Goal: Communication & Community: Answer question/provide support

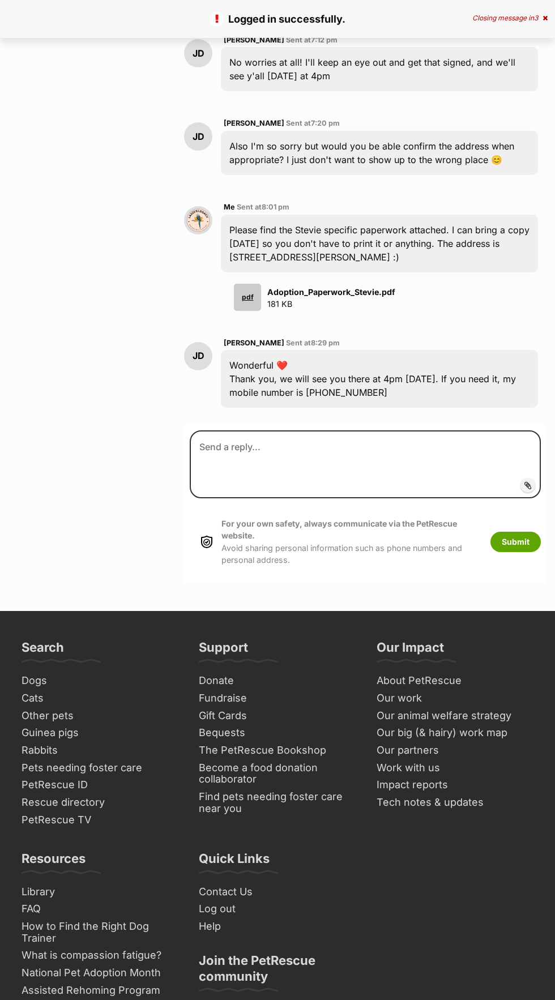
scroll to position [2071, 0]
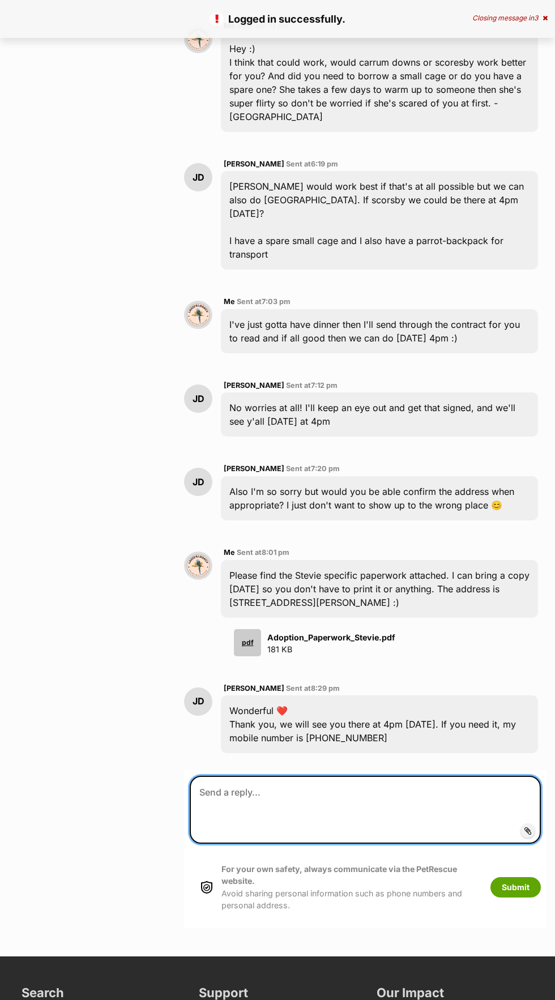
click at [451, 775] on textarea at bounding box center [365, 809] width 351 height 68
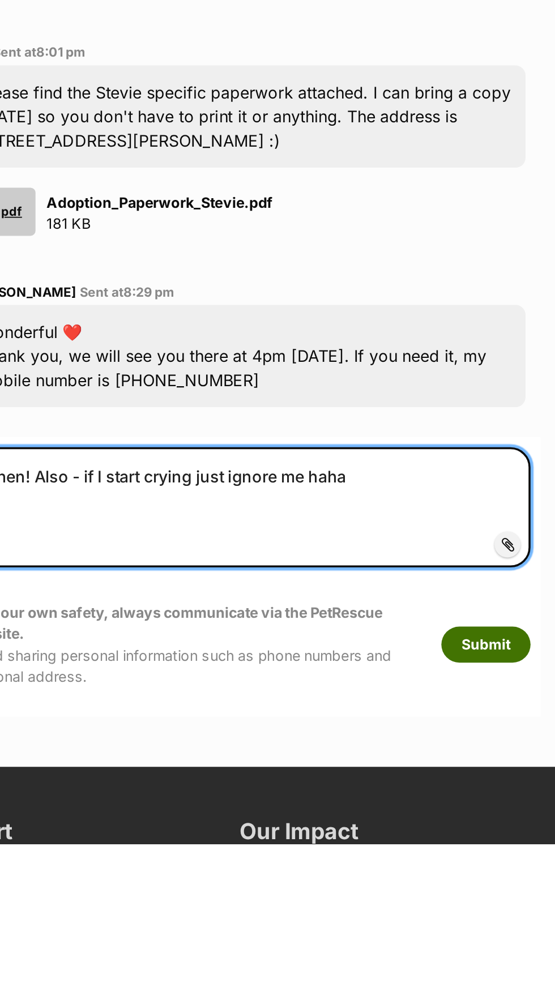
type textarea "See you then! Also - if I start crying just ignore me haha"
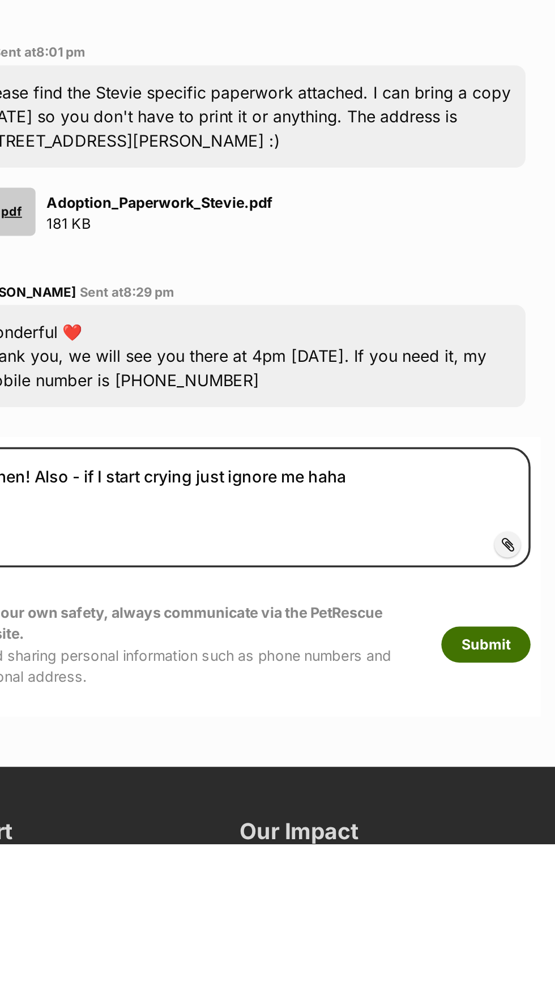
click at [523, 877] on button "Submit" at bounding box center [515, 887] width 50 height 20
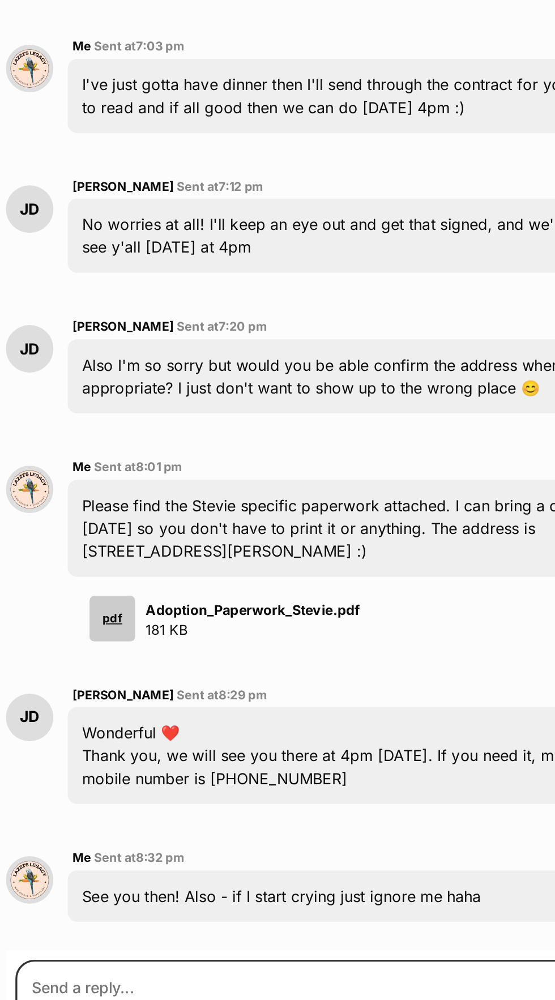
scroll to position [2157, 0]
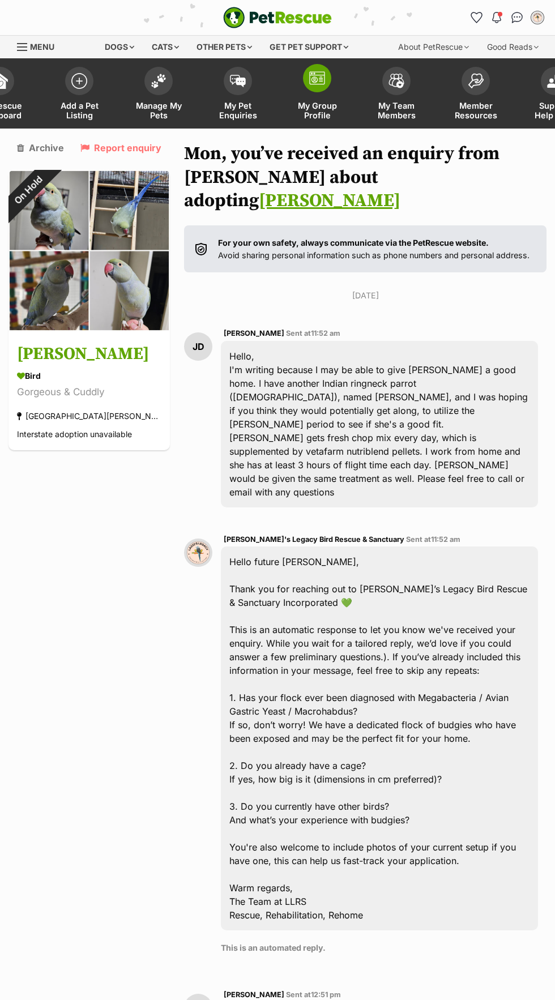
click at [315, 83] on img at bounding box center [317, 78] width 16 height 14
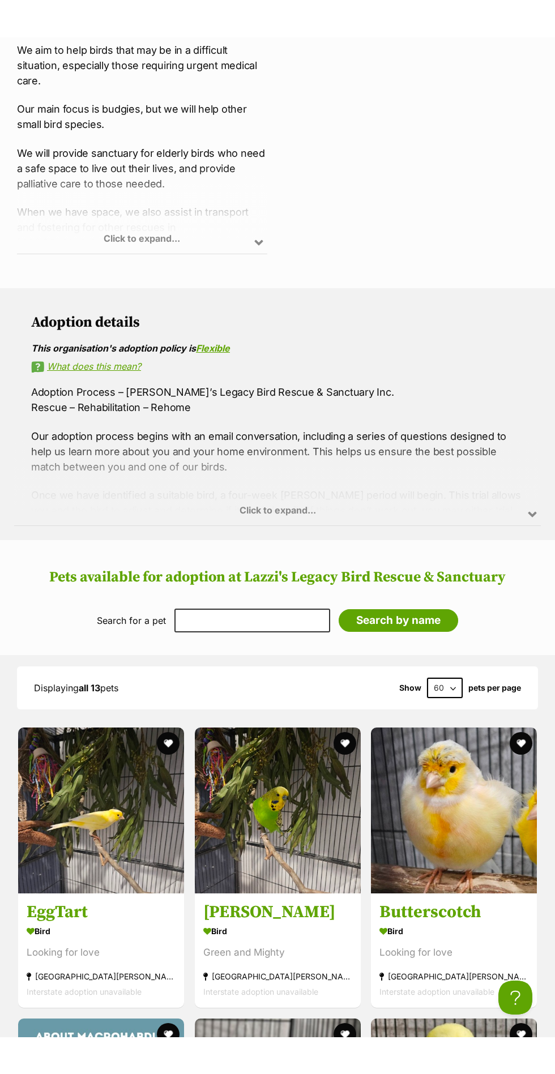
scroll to position [911, 0]
